Goal: Check status: Check status

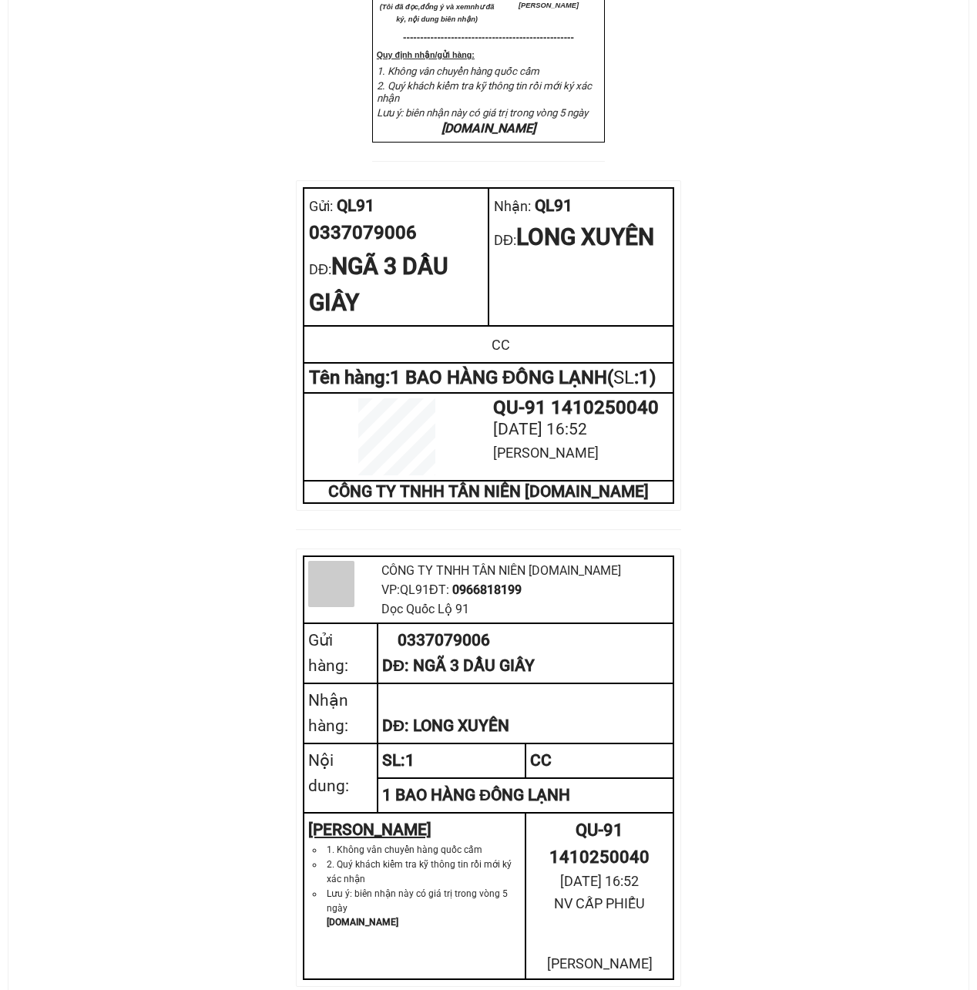
scroll to position [616, 0]
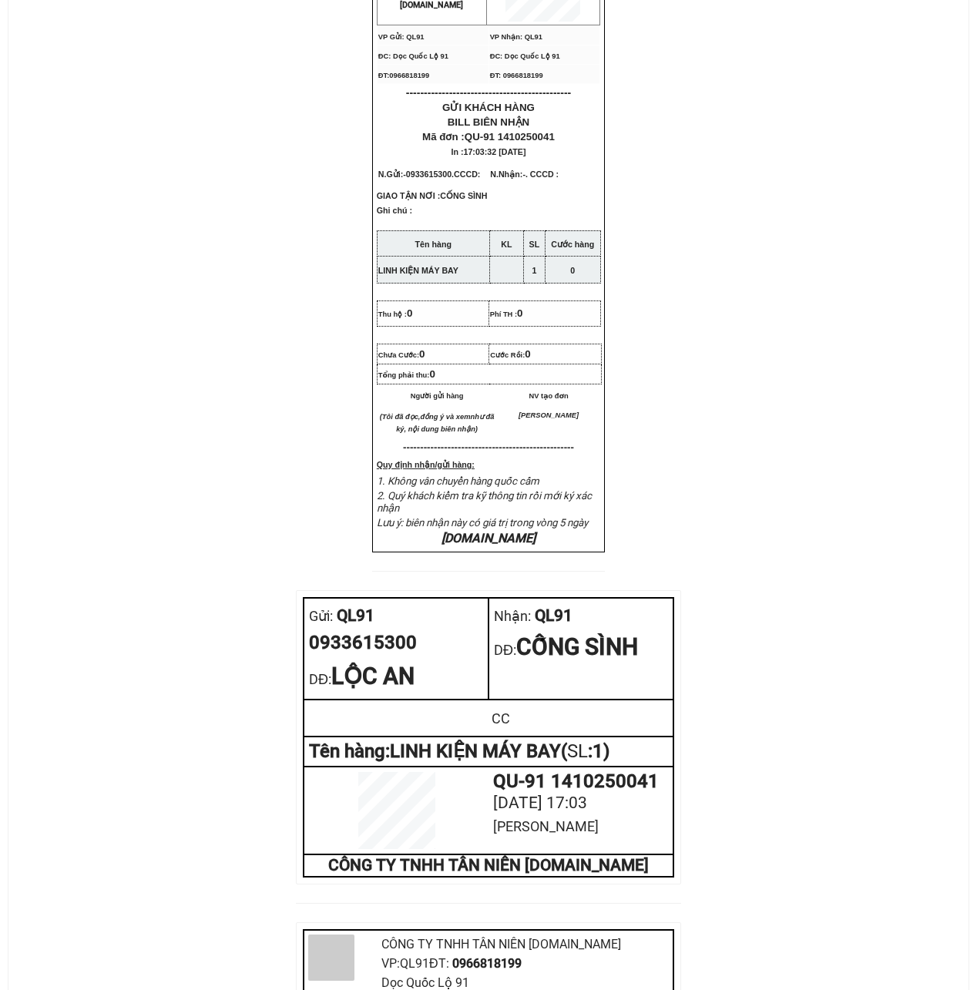
scroll to position [411, 0]
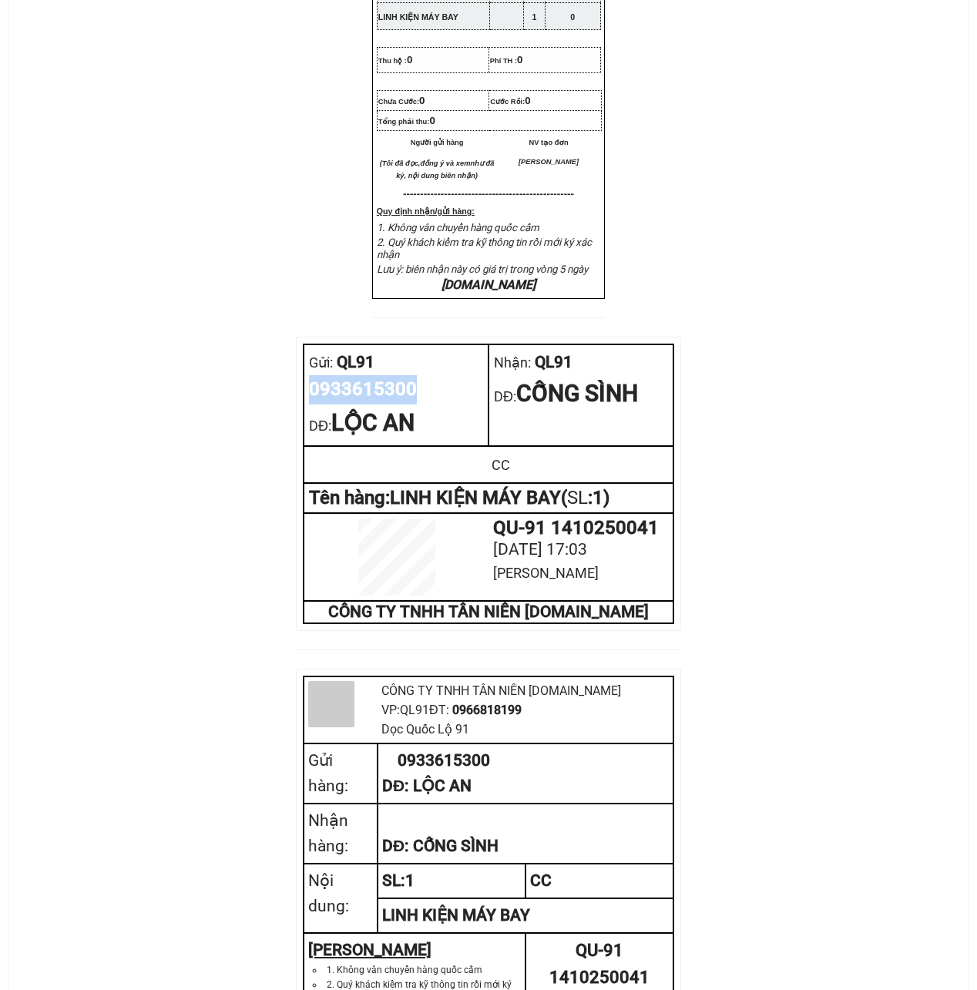
drag, startPoint x: 419, startPoint y: 439, endPoint x: 313, endPoint y: 445, distance: 106.5
click at [313, 405] on div "0933615300" at bounding box center [396, 389] width 174 height 29
click at [226, 581] on div "CTY TNHH T ÂN NIÊN XETANNIEN.COM VP Gửi: QL91 VP Nhận: QL91 ĐC: Dọc Quốc Lộ 9…" at bounding box center [488, 415] width 923 height 1460
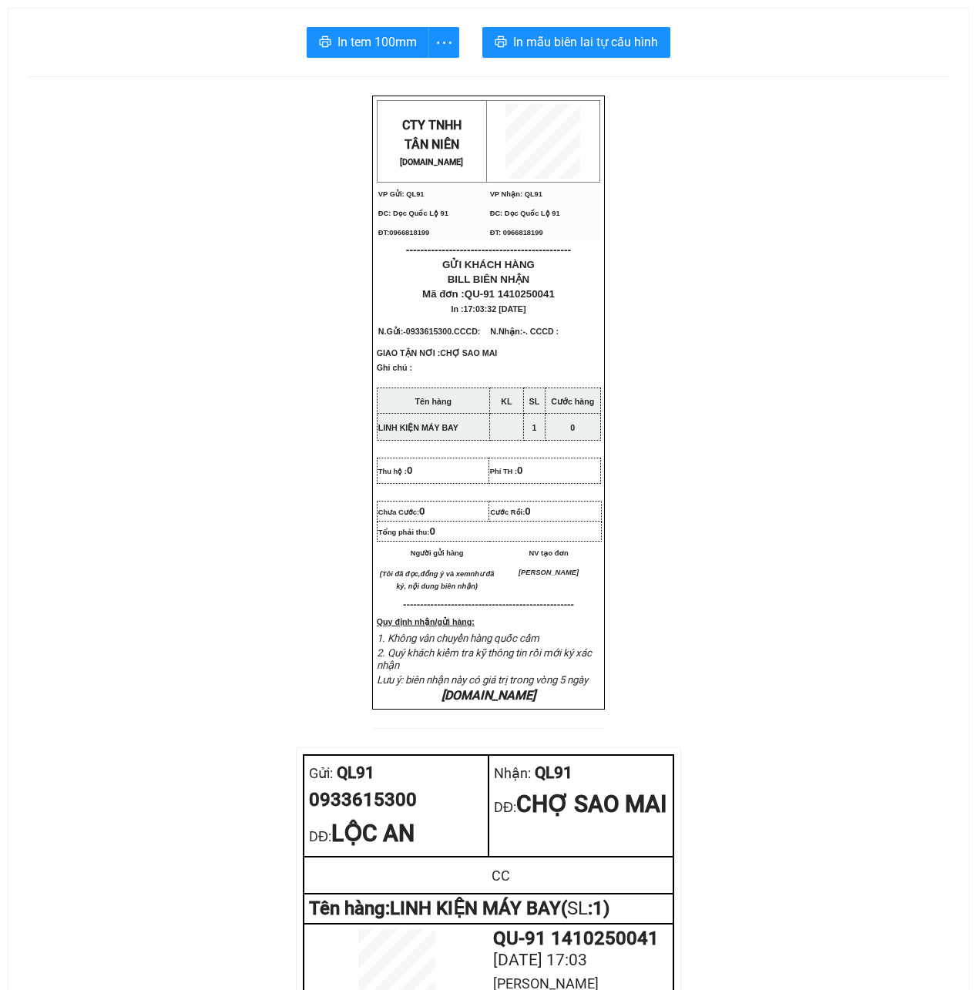
scroll to position [513, 0]
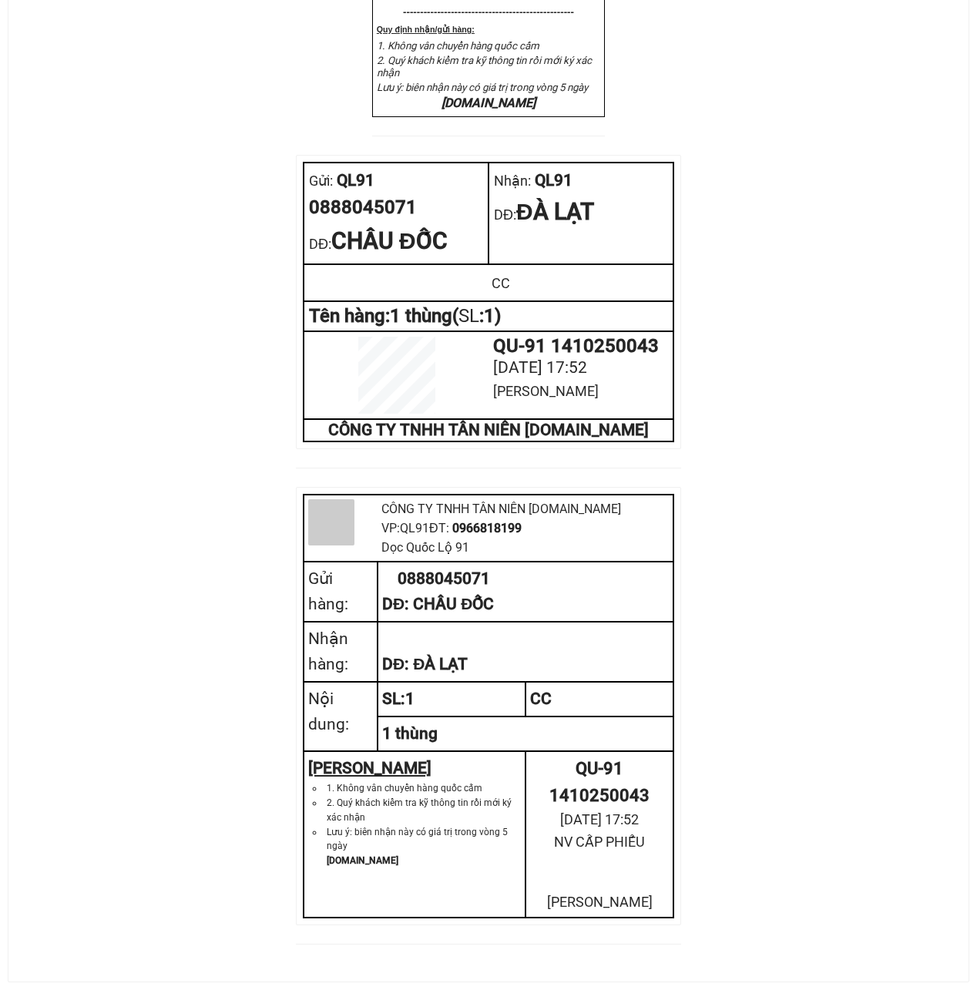
scroll to position [616, 0]
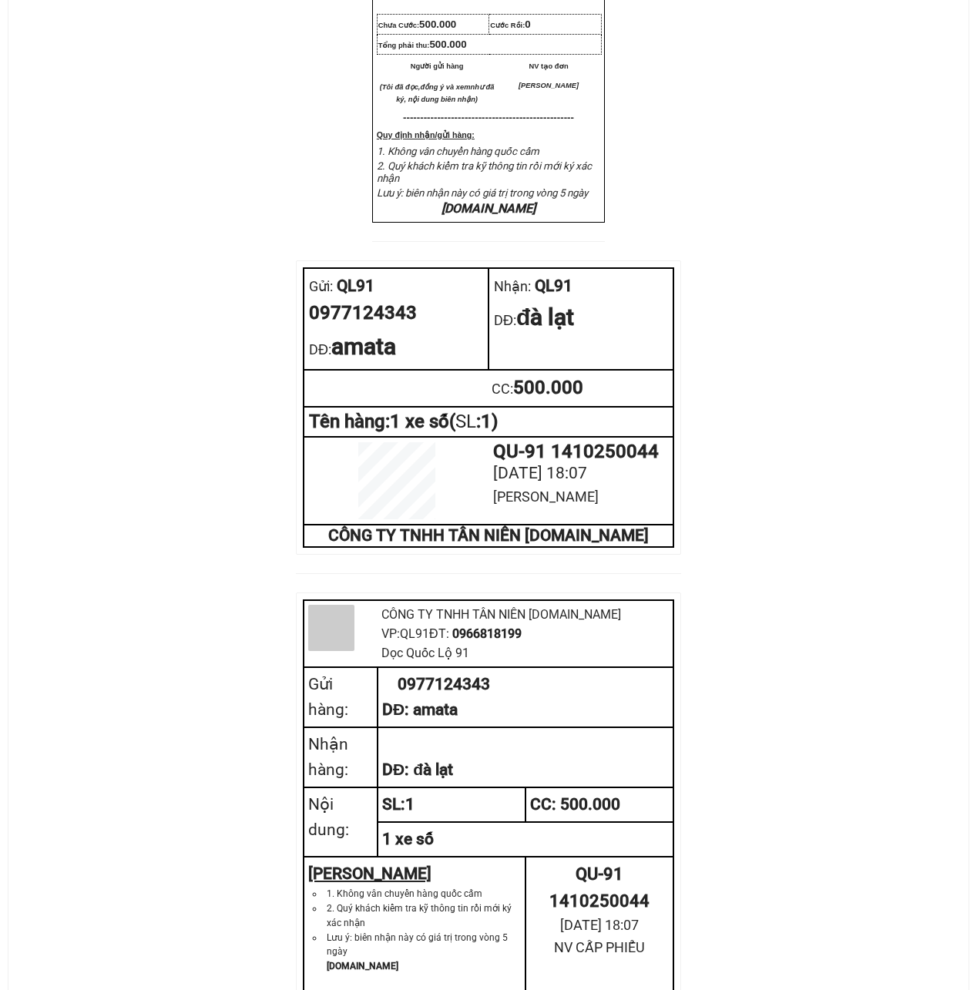
scroll to position [513, 0]
